Goal: Transaction & Acquisition: Purchase product/service

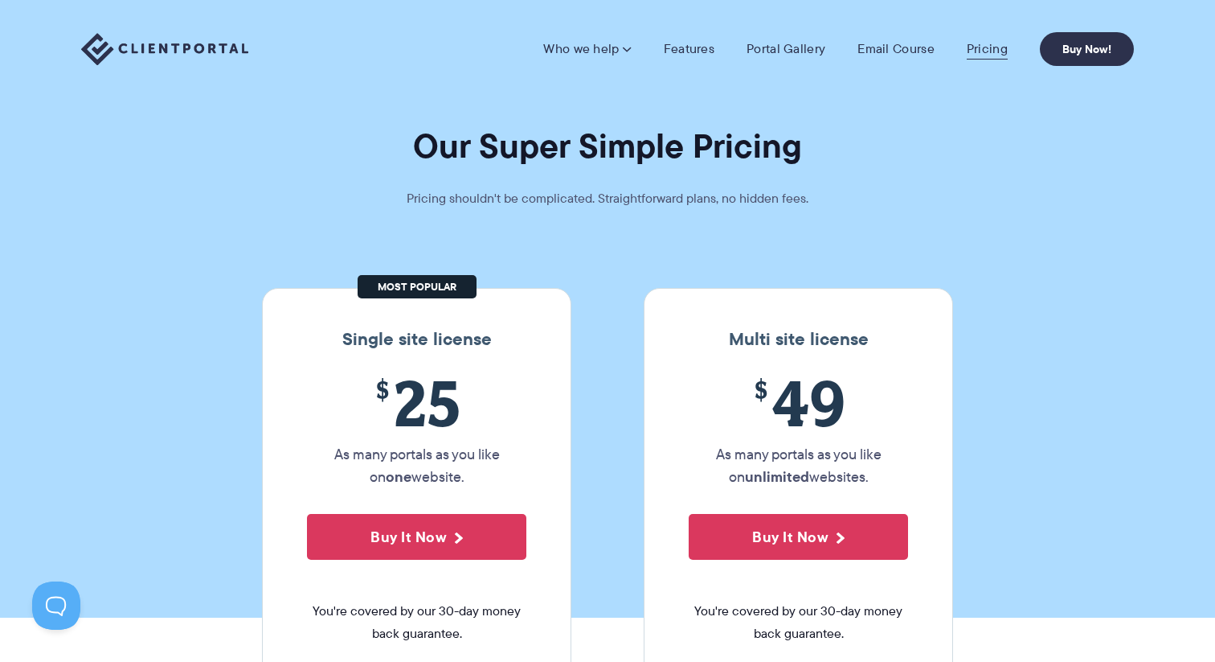
click at [978, 50] on link "Pricing" at bounding box center [987, 49] width 41 height 16
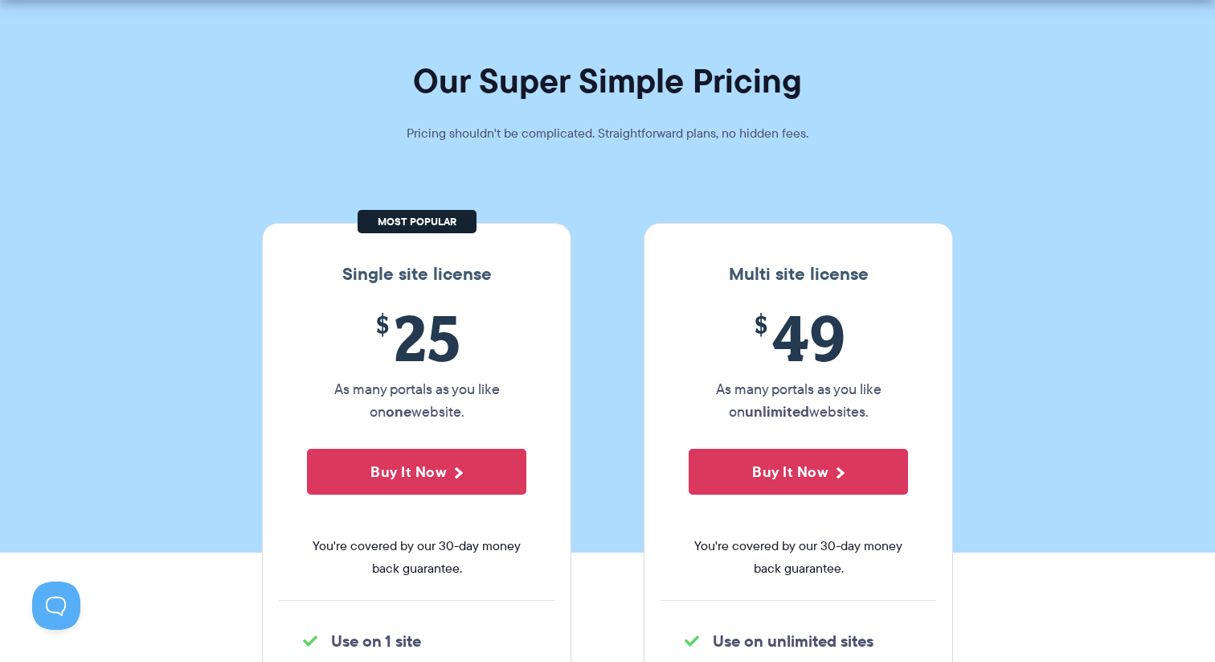
scroll to position [72, 0]
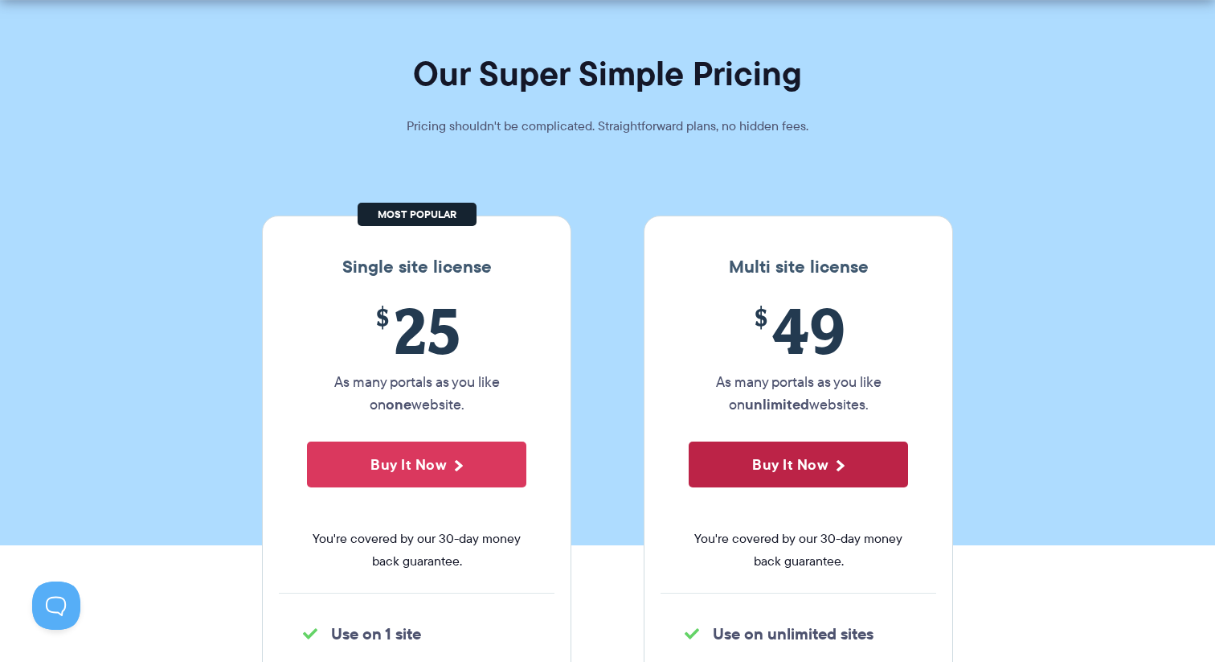
click at [752, 445] on button "Buy It Now" at bounding box center [798, 464] width 219 height 46
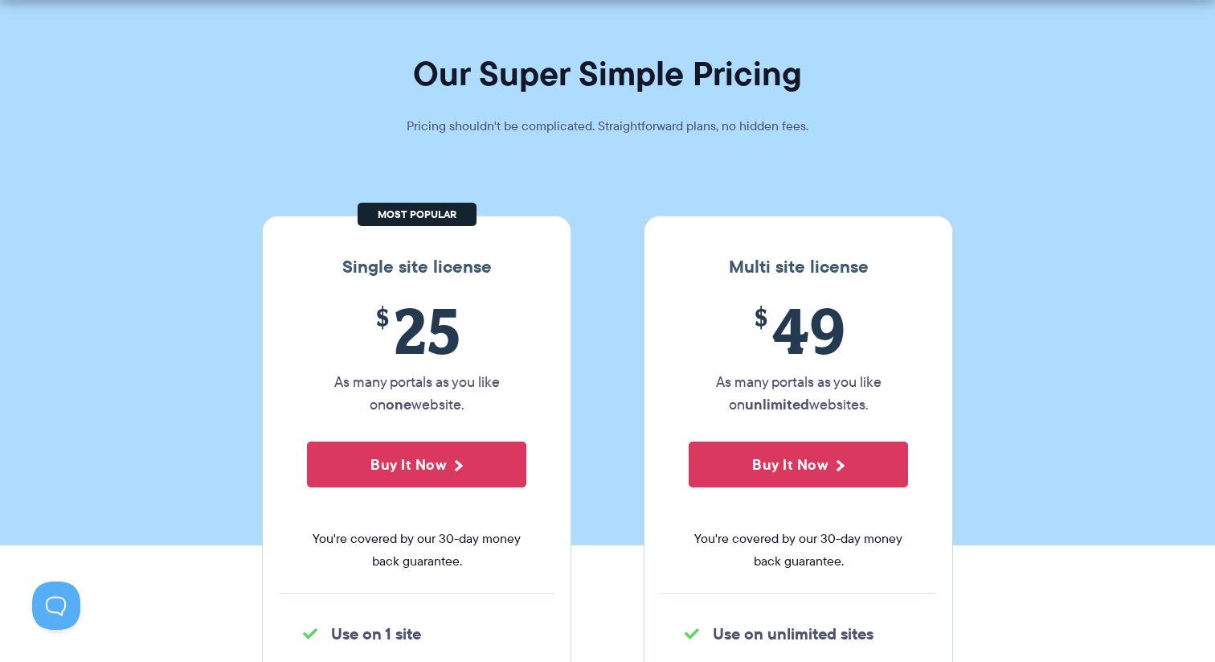
click at [928, 124] on section "Our Super Simple Pricing Pricing shouldn't be complicated. Straightforward plan…" at bounding box center [607, 236] width 1215 height 617
